Goal: Find specific page/section: Find specific page/section

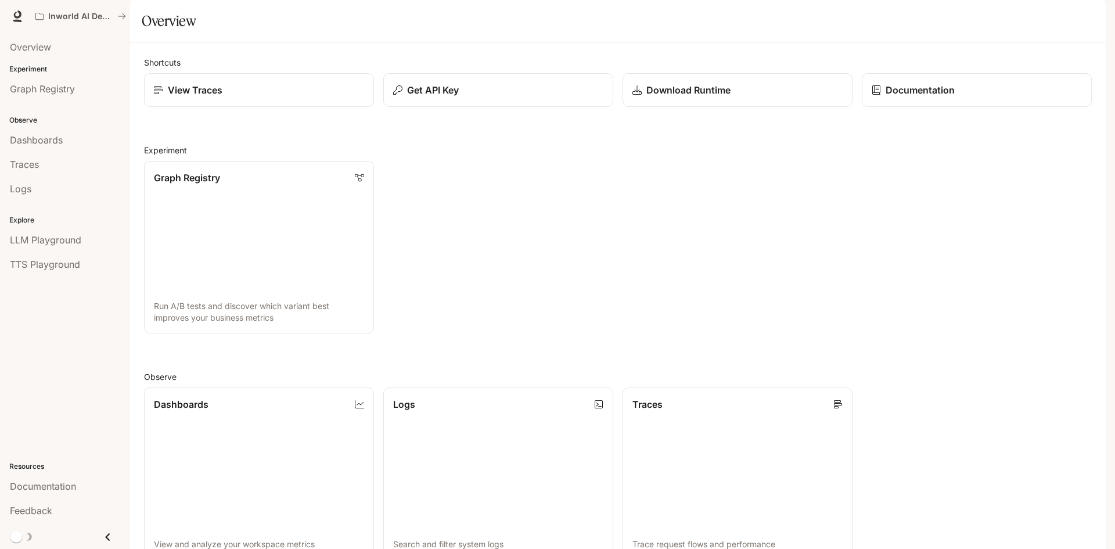
click at [442, 244] on div "Graph Registry Run A/B tests and discover which variant best improves your busi…" at bounding box center [613, 243] width 957 height 182
click at [30, 52] on span "Overview" at bounding box center [30, 47] width 41 height 14
click at [40, 69] on p "Experiment" at bounding box center [65, 69] width 130 height 10
click at [205, 247] on link "Graph Registry Run A/B tests and discover which variant best improves your busi…" at bounding box center [259, 247] width 232 height 174
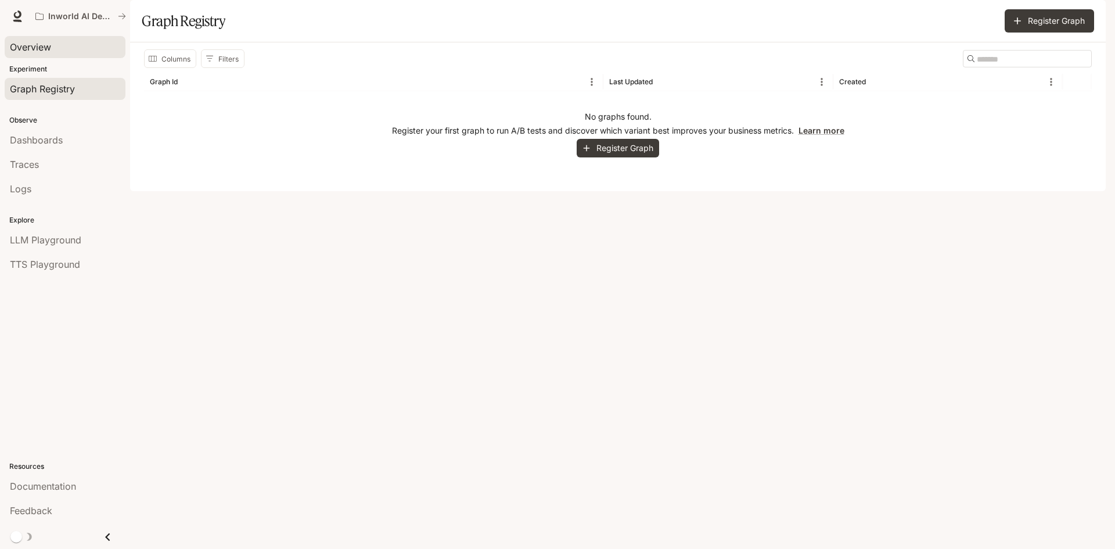
click at [30, 44] on span "Overview" at bounding box center [30, 47] width 41 height 14
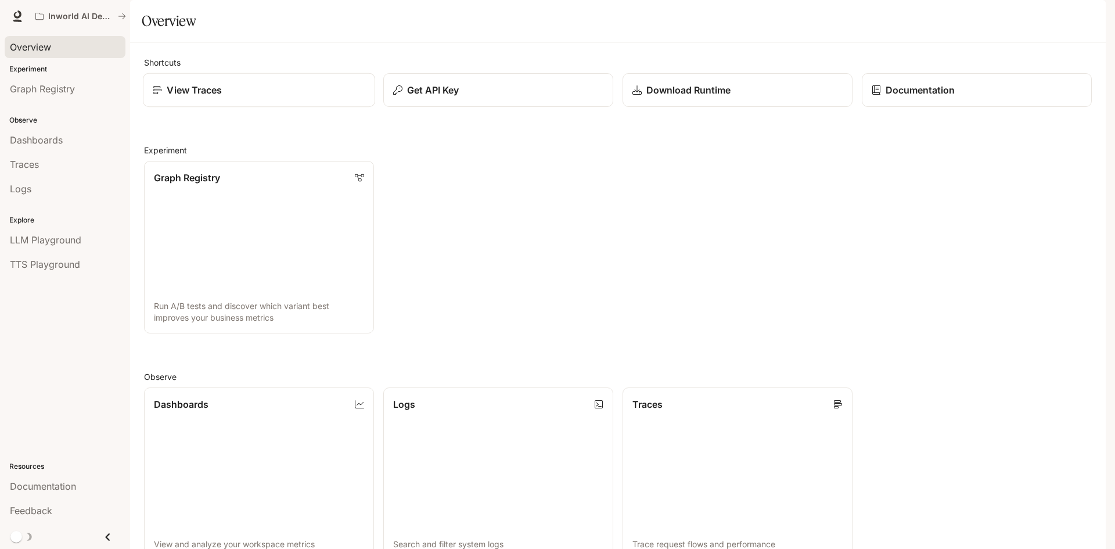
click at [200, 97] on p "View Traces" at bounding box center [194, 90] width 55 height 14
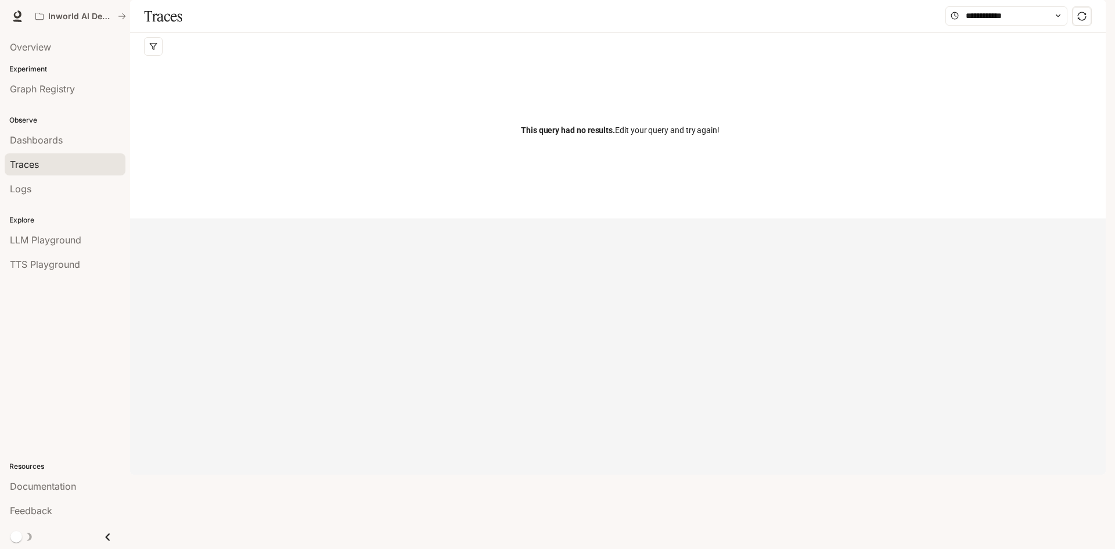
click at [200, 60] on div at bounding box center [620, 47] width 952 height 28
